Goal: Information Seeking & Learning: Learn about a topic

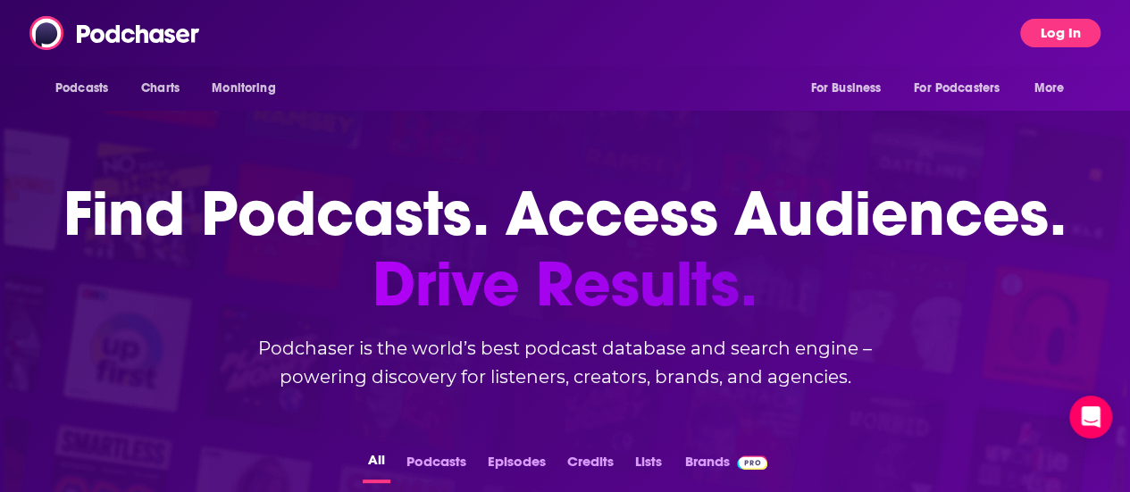
click at [1085, 31] on button "Log In" at bounding box center [1060, 33] width 80 height 29
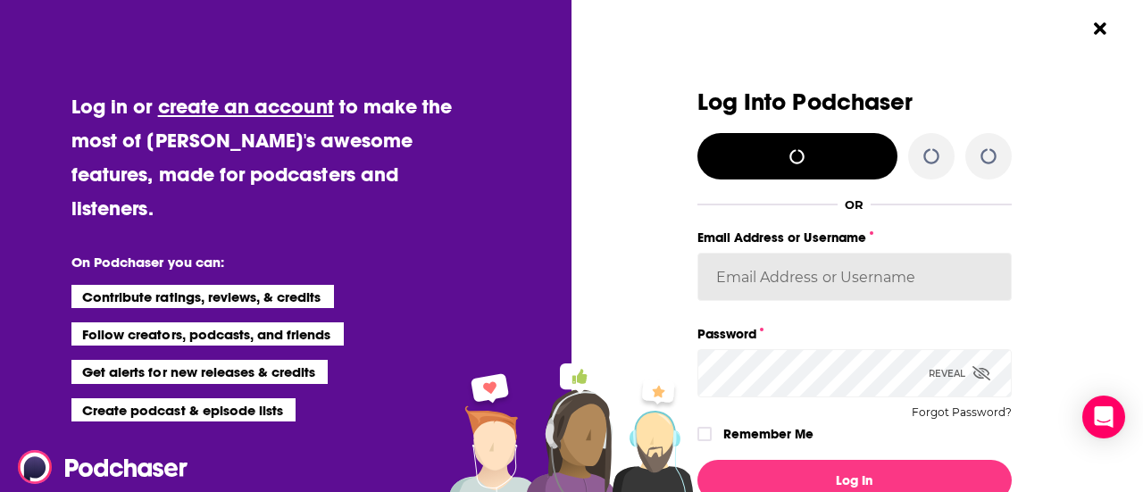
type input "cmaur0218"
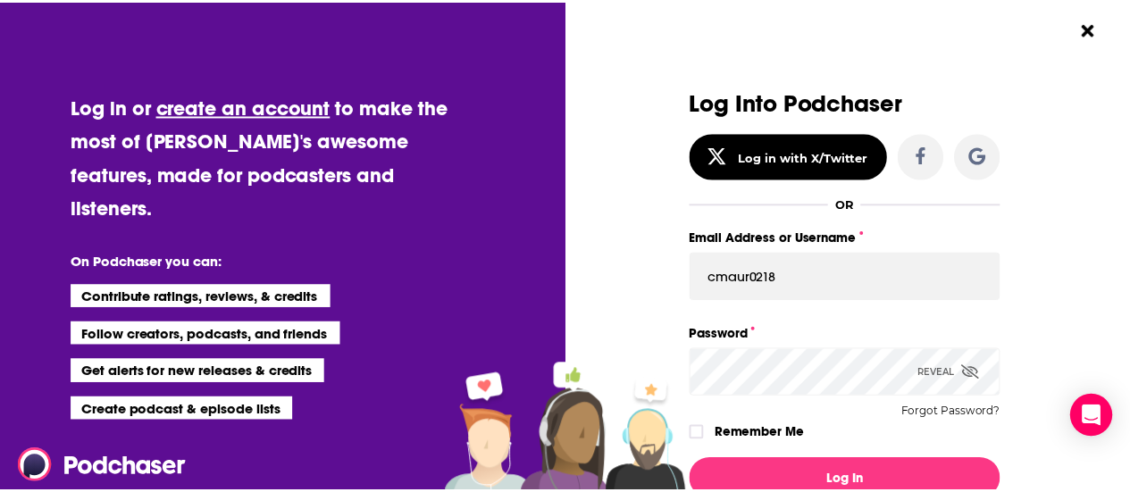
scroll to position [100, 0]
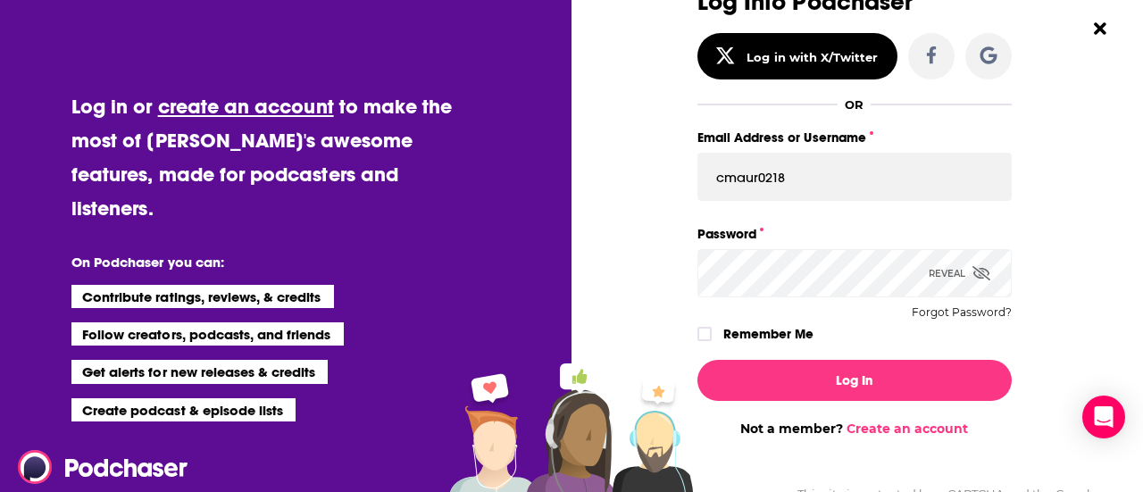
click at [755, 343] on label "Remember Me" at bounding box center [768, 333] width 90 height 23
click at [710, 342] on input "rememberMe" at bounding box center [704, 342] width 11 height 0
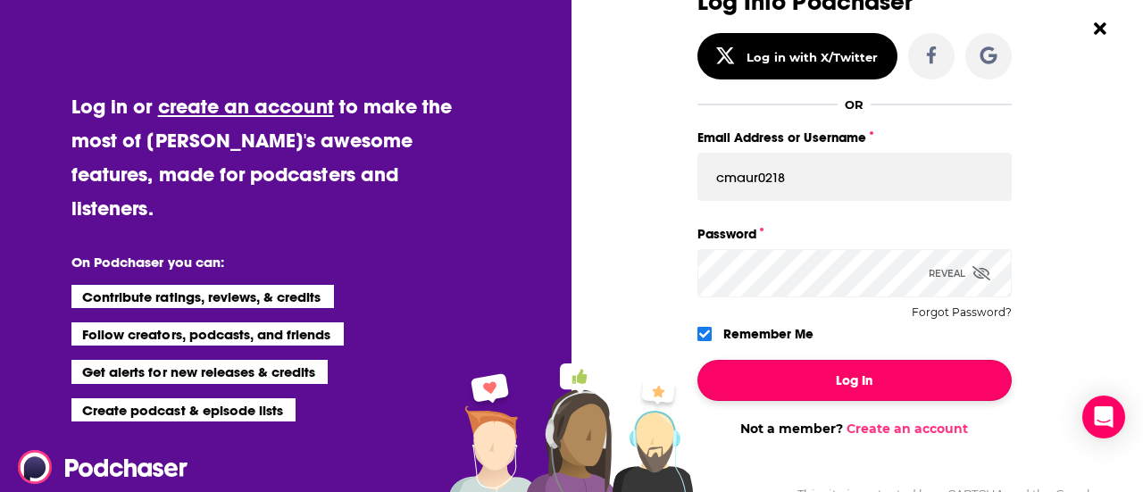
click at [763, 383] on button "Log In" at bounding box center [854, 380] width 314 height 41
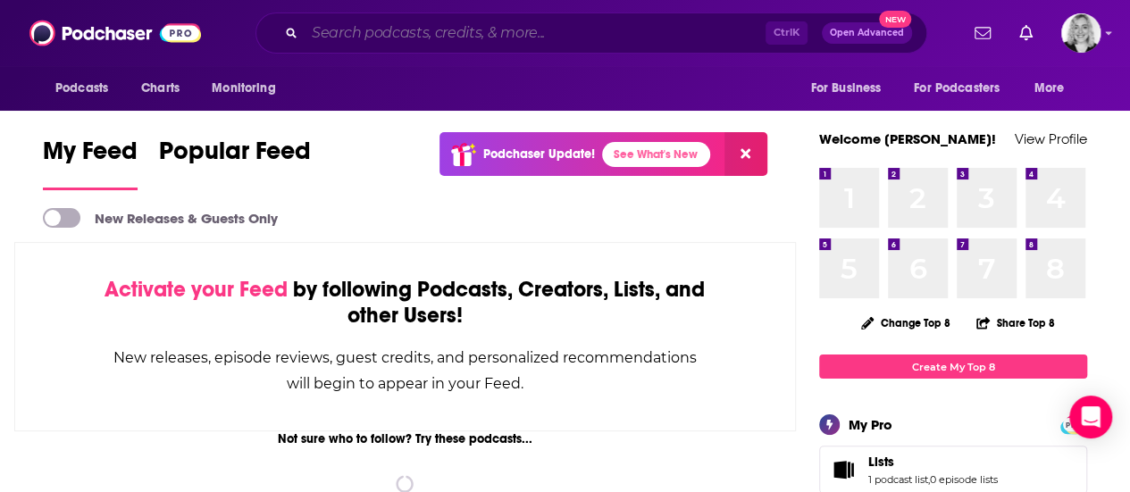
click at [473, 24] on input "Search podcasts, credits, & more..." at bounding box center [534, 33] width 461 height 29
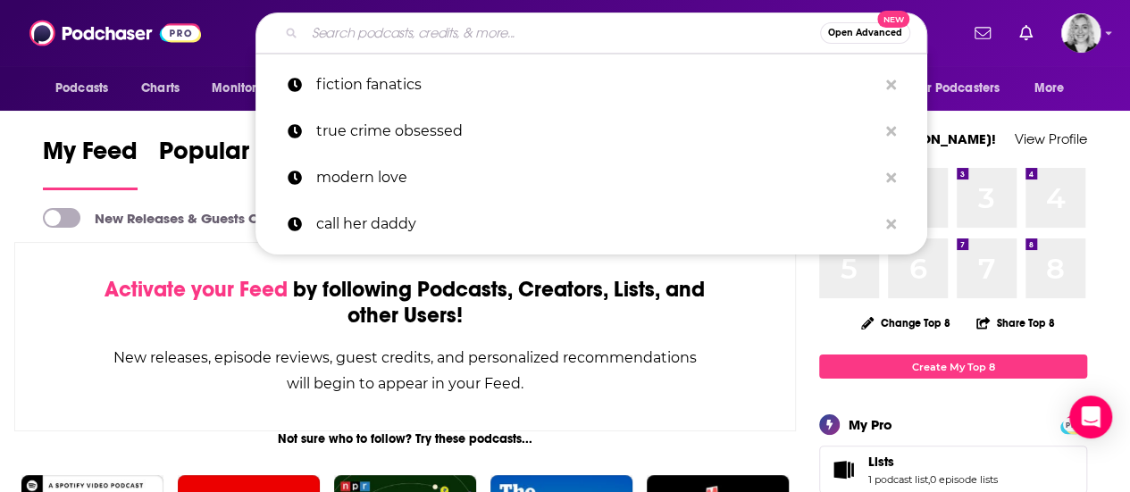
paste input "[URL][DOMAIN_NAME]"
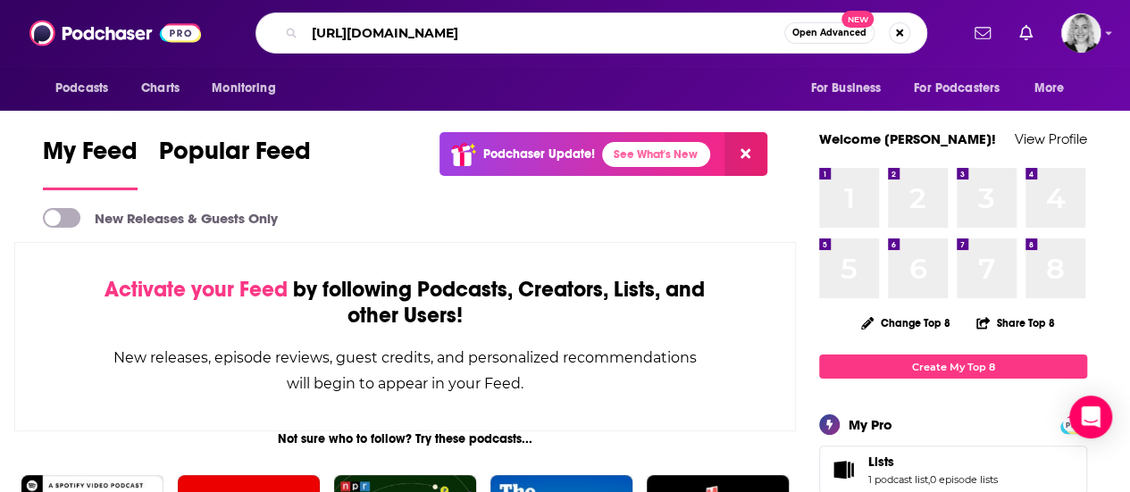
type input "[URL][DOMAIN_NAME]"
click at [471, 5] on div "Podcasts Charts Monitoring [URL][DOMAIN_NAME] Open Advanced New For Business Fo…" at bounding box center [565, 33] width 1130 height 66
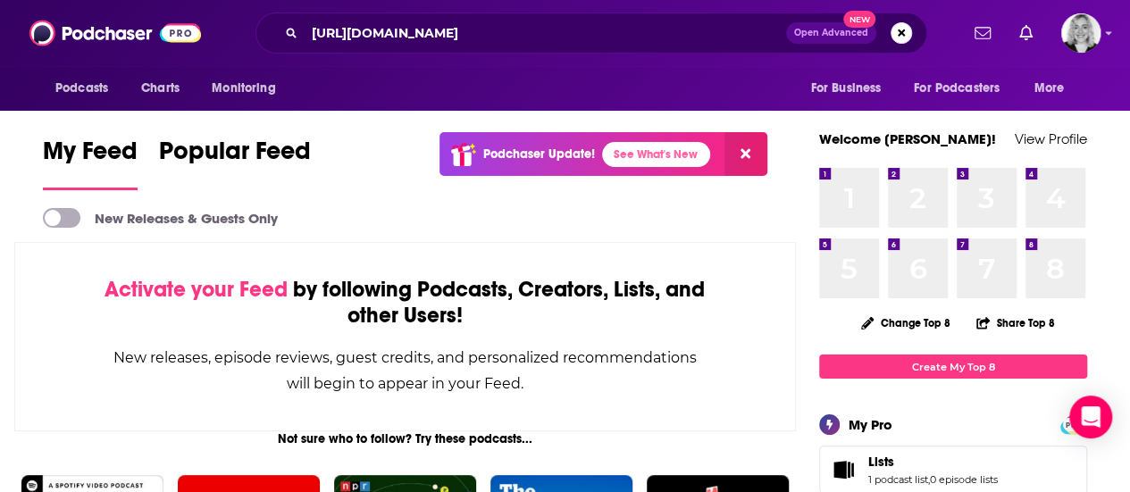
click at [471, 5] on div "Podcasts Charts Monitoring [URL][DOMAIN_NAME] Open Advanced New For Business Fo…" at bounding box center [565, 33] width 1130 height 66
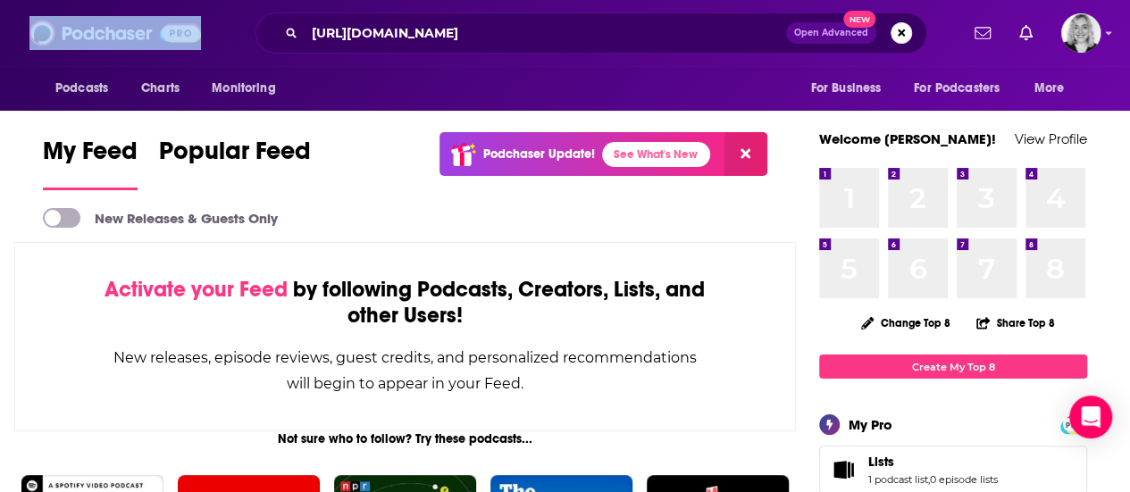
click at [471, 5] on div "Podcasts Charts Monitoring [URL][DOMAIN_NAME] Open Advanced New For Business Fo…" at bounding box center [565, 33] width 1130 height 66
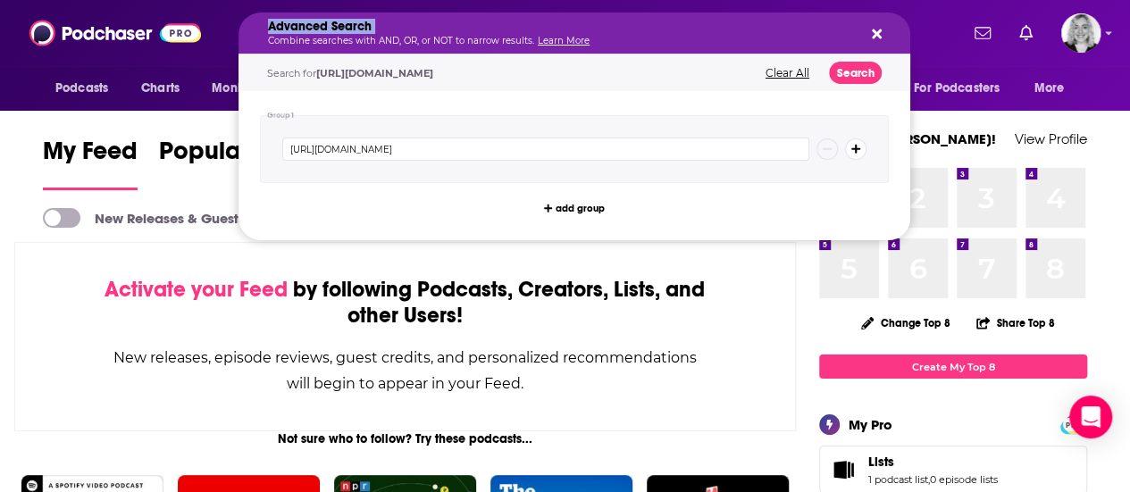
click at [478, 29] on h5 "Advanced Search" at bounding box center [560, 27] width 584 height 13
click at [305, 216] on div "Group 1 [URL][DOMAIN_NAME] add group" at bounding box center [573, 165] width 671 height 149
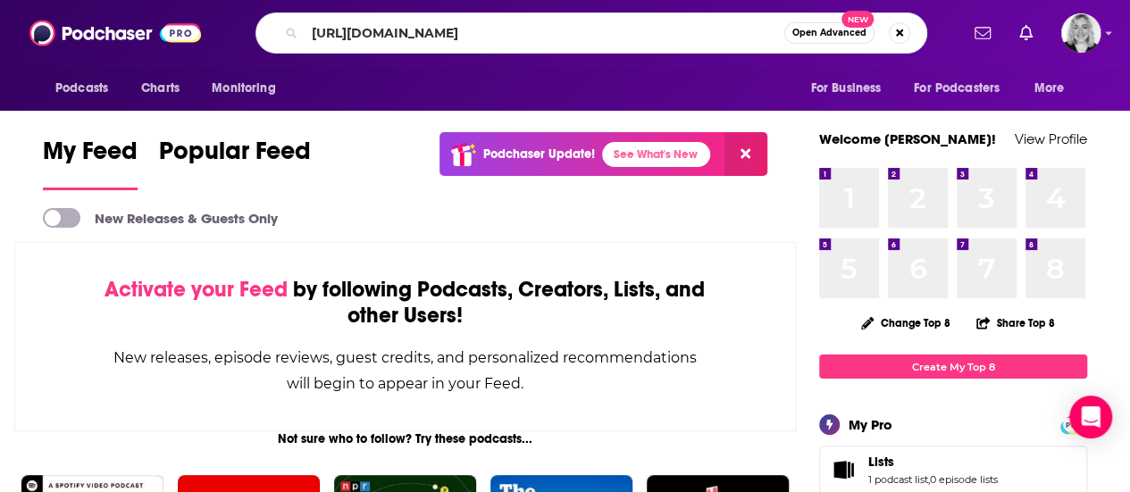
click at [259, 258] on div "Activate your Feed by following Podcasts, Creators, Lists, and other Users! New…" at bounding box center [404, 336] width 781 height 189
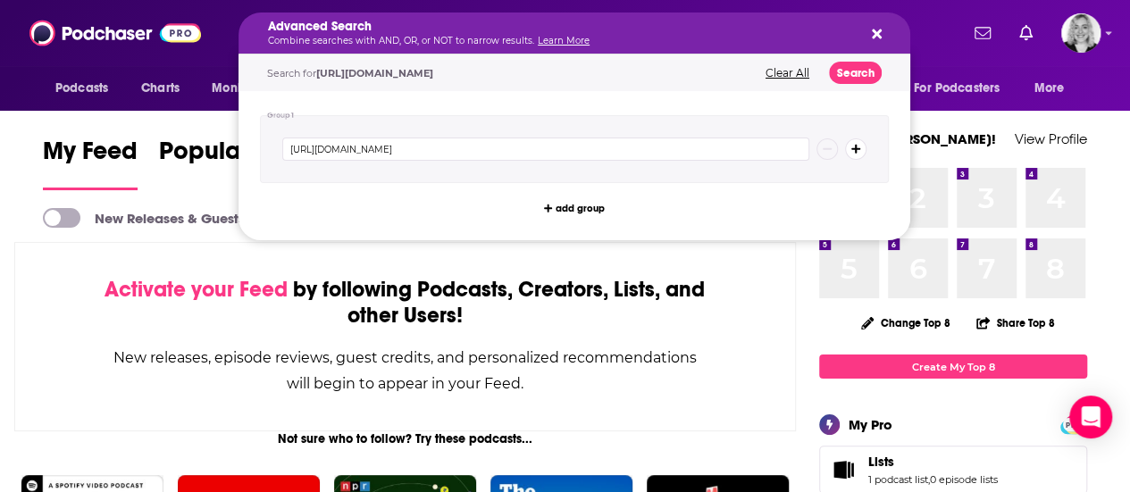
click at [604, 21] on h5 "Advanced Search" at bounding box center [560, 27] width 584 height 13
click at [868, 36] on button "Search podcasts, credits, & more..." at bounding box center [873, 33] width 14 height 14
click at [795, 67] on button "Clear All" at bounding box center [787, 73] width 54 height 13
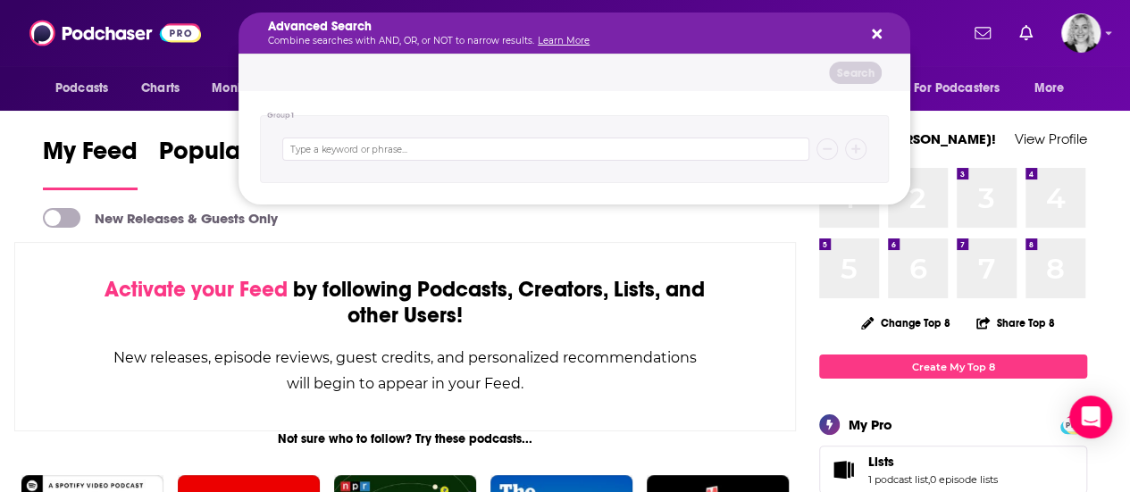
click at [680, 29] on h5 "Advanced Search" at bounding box center [560, 27] width 584 height 13
click at [432, 148] on input "Search podcasts, credits, & more..." at bounding box center [545, 149] width 527 height 23
click at [868, 32] on button "Search podcasts, credits, & more..." at bounding box center [873, 33] width 14 height 14
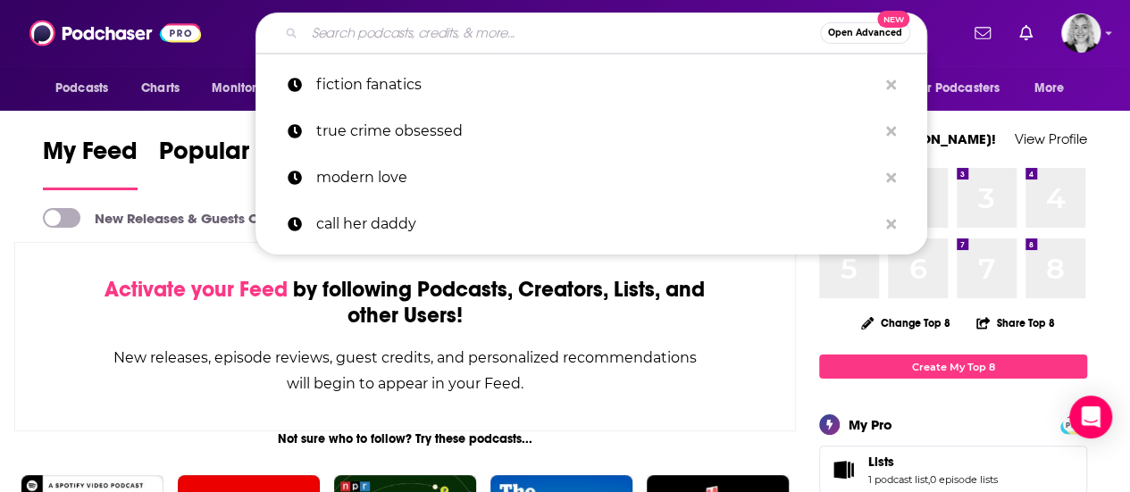
drag, startPoint x: 428, startPoint y: 22, endPoint x: 412, endPoint y: 12, distance: 19.3
click at [412, 12] on div "Podcasts Charts Monitoring Open Advanced New fiction fanatics true crime obsess…" at bounding box center [565, 33] width 1130 height 66
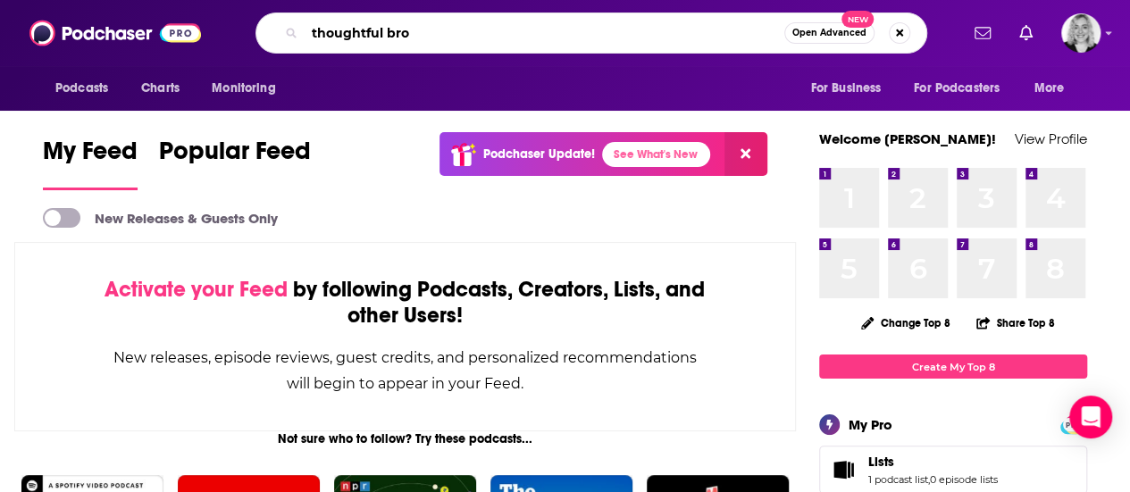
type input "thoughtful bro"
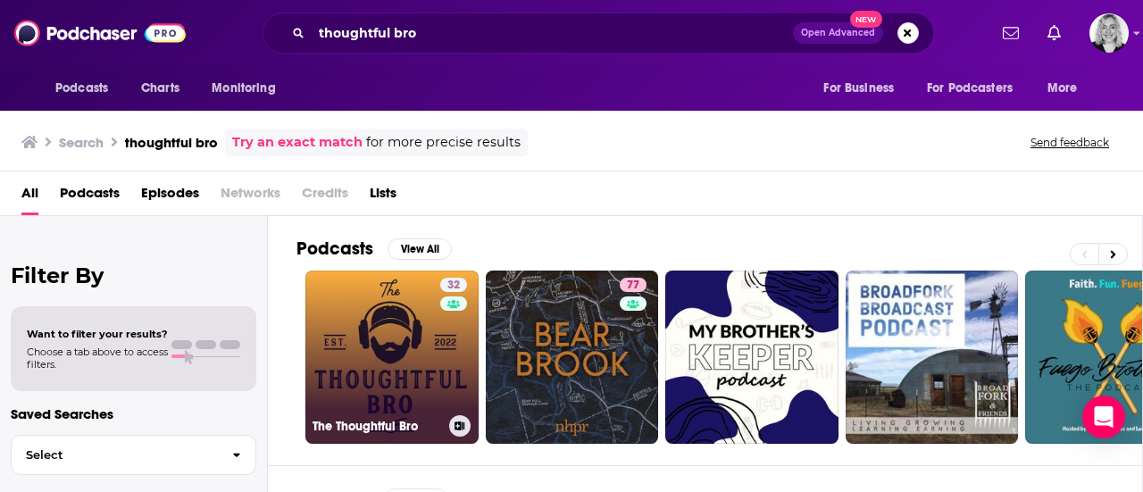
click at [330, 324] on link "32 The Thoughtful Bro" at bounding box center [391, 357] width 173 height 173
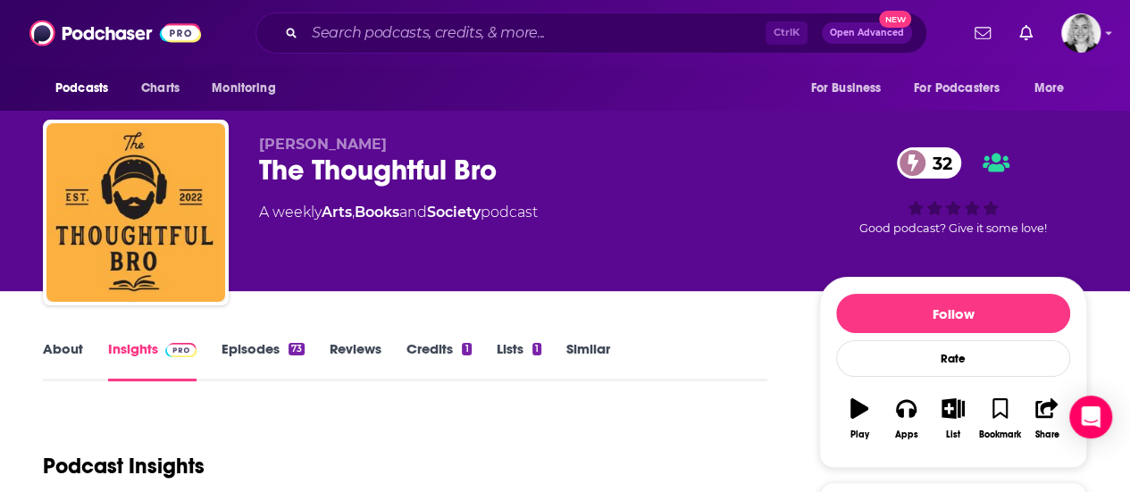
click at [69, 338] on div "About Insights Episodes 73 Reviews Credits 1 Lists 1 Similar" at bounding box center [405, 360] width 724 height 44
click at [55, 348] on link "About" at bounding box center [63, 360] width 40 height 41
